Goal: Check status: Check status

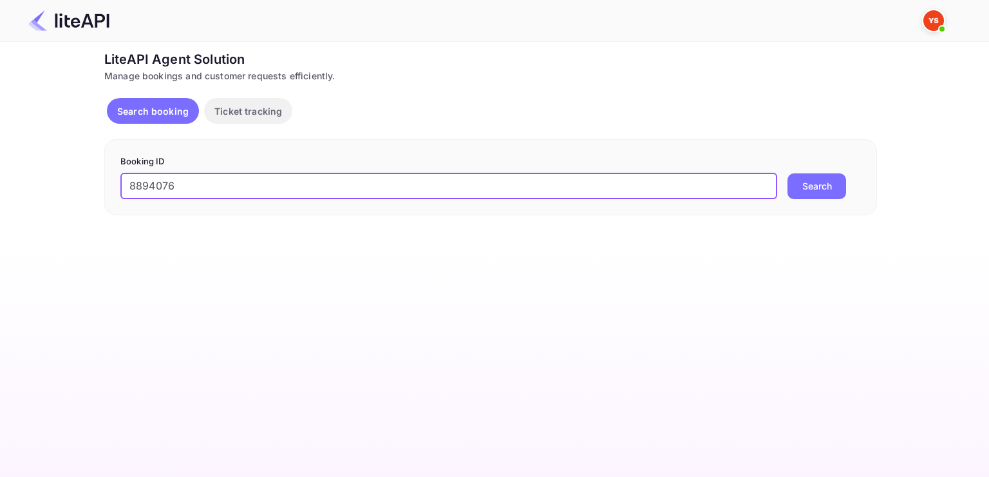
type input "8894076"
click at [802, 184] on button "Search" at bounding box center [817, 186] width 59 height 26
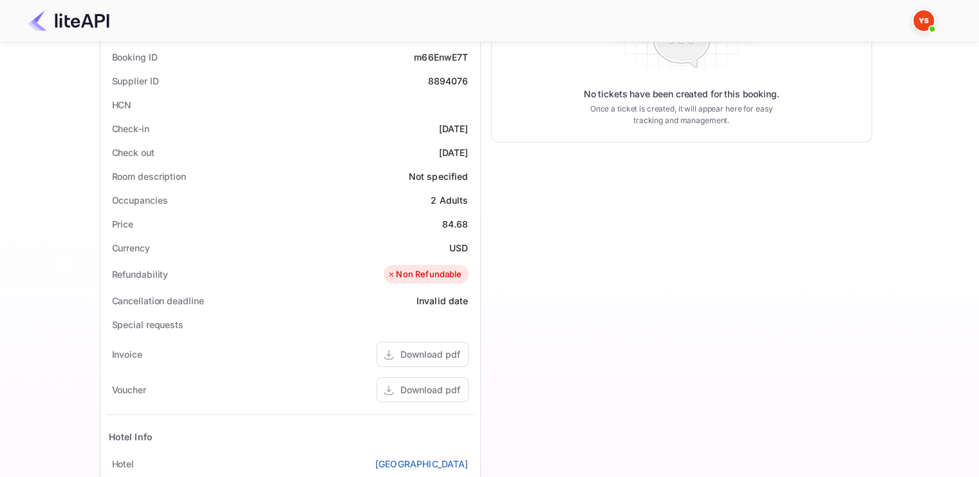
scroll to position [322, 0]
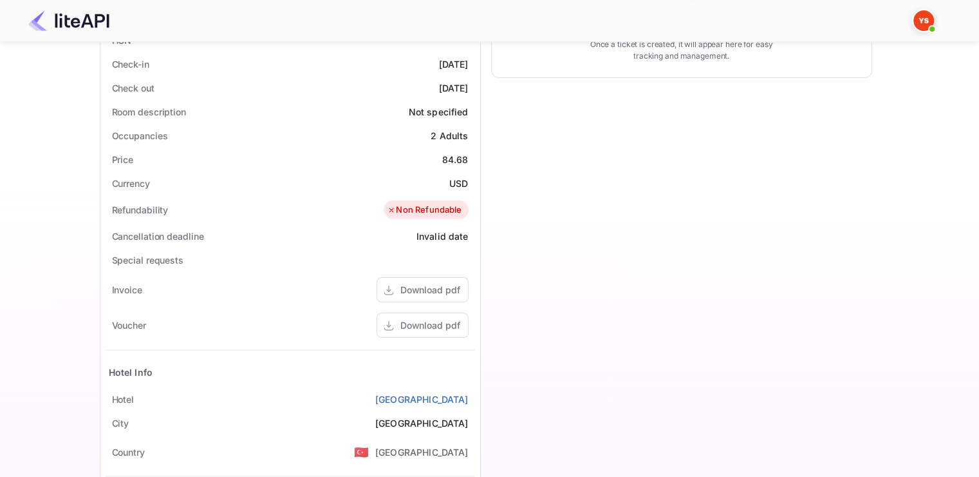
click at [881, 65] on div "Ticket Affiliate URL [URL][DOMAIN_NAME] Business partner name Nuitee Travel Cus…" at bounding box center [485, 164] width 941 height 872
click at [943, 138] on div "Ticket Affiliate URL [URL][DOMAIN_NAME] Business partner name Nuitee Travel Cus…" at bounding box center [485, 164] width 941 height 872
click at [827, 245] on div "Timeline Booking confirmed # 3901581 Supplier ID: 8894076 [DATE] 10:46 Message …" at bounding box center [677, 178] width 392 height 844
click at [711, 191] on div "Timeline Booking confirmed # 3901581 Supplier ID: 8894076 [DATE] 10:46 Message …" at bounding box center [677, 178] width 392 height 844
click at [559, 80] on div "Timeline Booking confirmed # 3901581 Supplier ID: 8894076 [DATE] 10:46 Message …" at bounding box center [677, 178] width 392 height 844
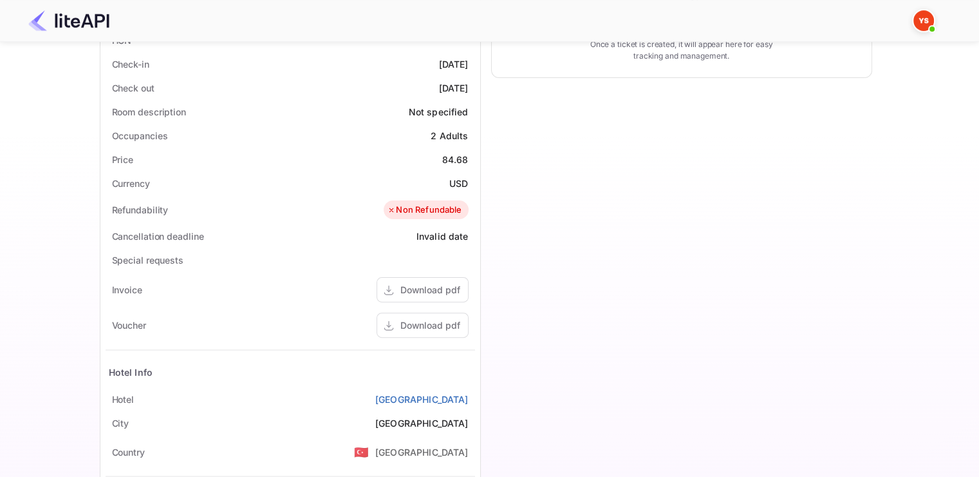
click at [587, 108] on div "Timeline Booking confirmed # 3901581 Supplier ID: 8894076 [DATE] 10:46 Message …" at bounding box center [677, 178] width 392 height 844
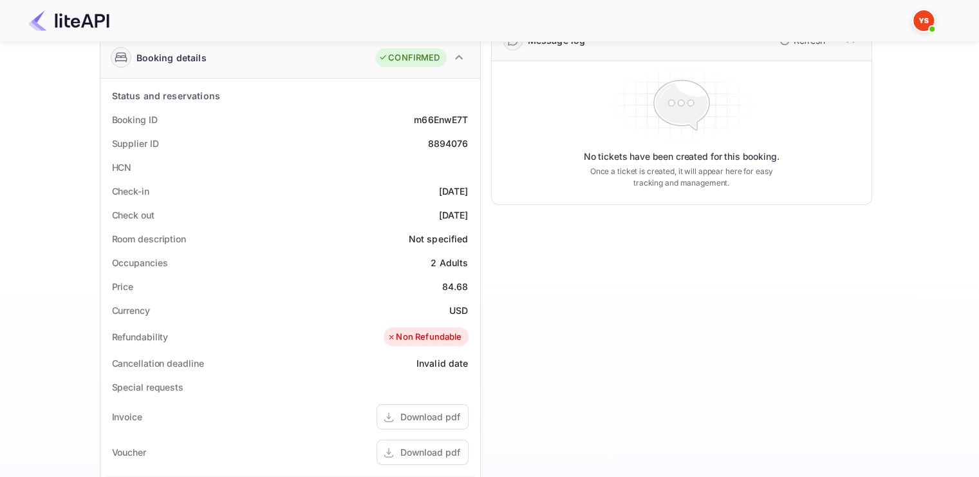
scroll to position [193, 0]
click at [320, 111] on div "Booking ID m66EnwE7T" at bounding box center [291, 121] width 370 height 24
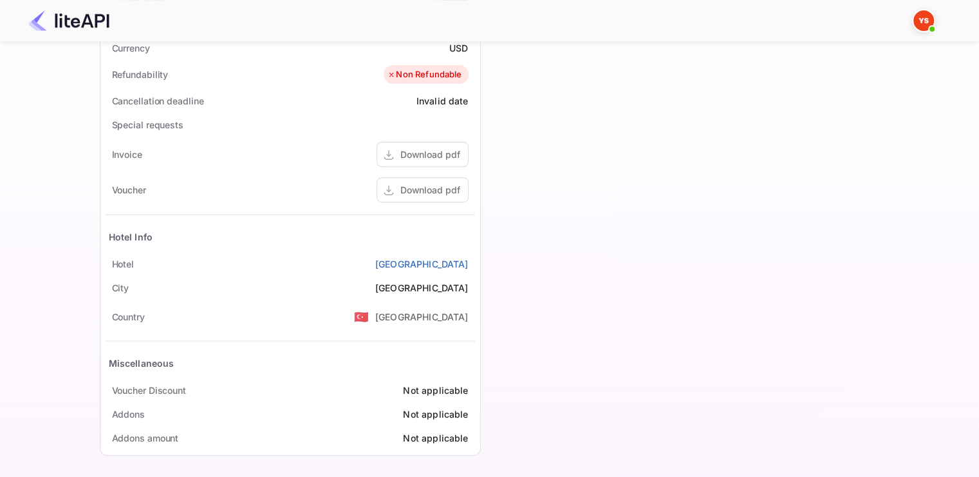
scroll to position [459, 0]
click at [190, 237] on div "Hotel Info" at bounding box center [291, 235] width 370 height 30
click at [222, 152] on div "Invoice Download pdf" at bounding box center [291, 152] width 370 height 35
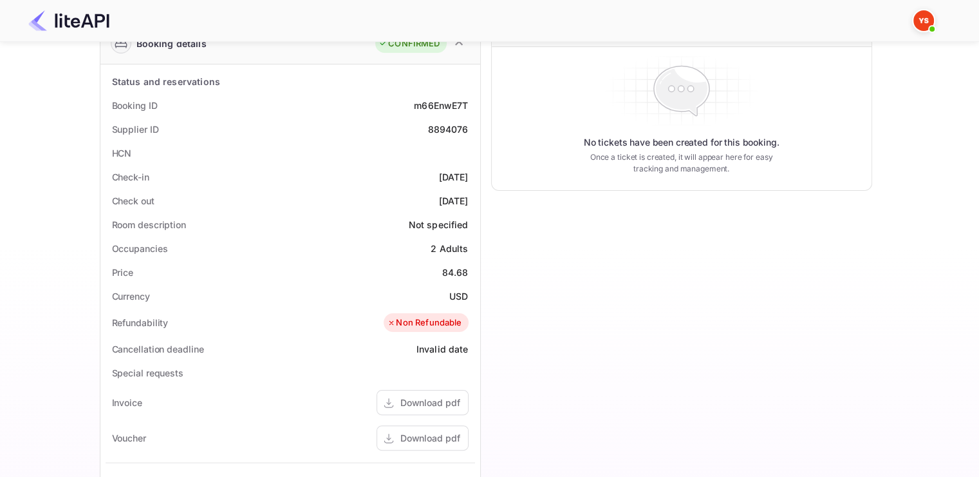
scroll to position [73, 0]
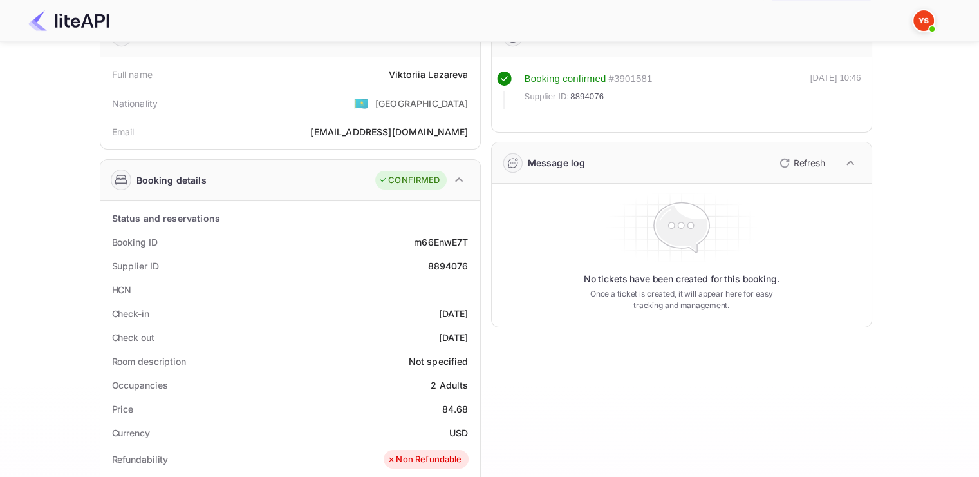
click at [381, 92] on div "Nationality 🇰🇿 [DEMOGRAPHIC_DATA]" at bounding box center [291, 102] width 370 height 33
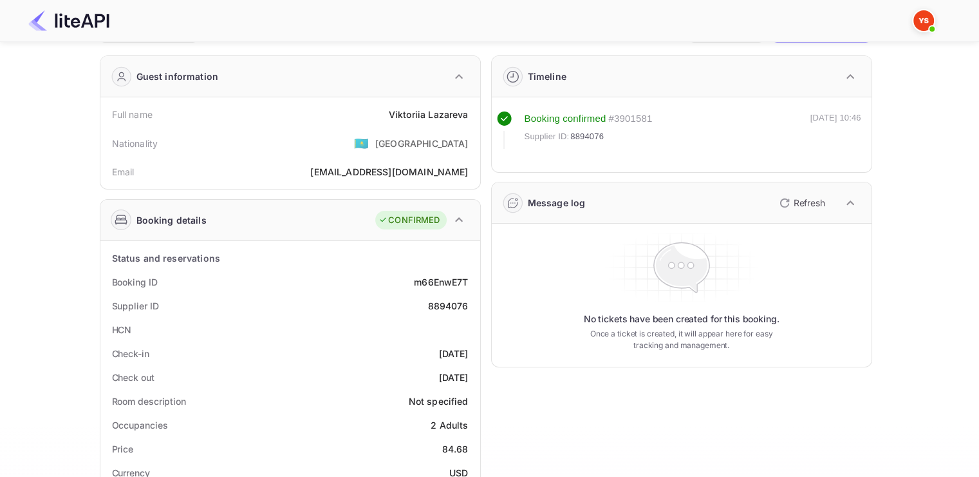
scroll to position [0, 0]
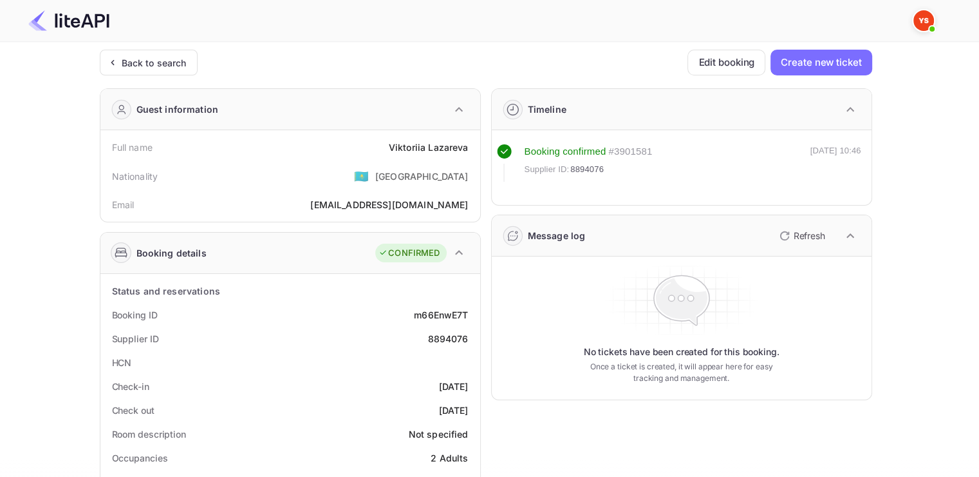
click at [330, 68] on div "Back to search Edit booking Create new ticket" at bounding box center [486, 63] width 773 height 26
click at [407, 25] on div at bounding box center [484, 20] width 943 height 39
